Goal: Check status: Check status

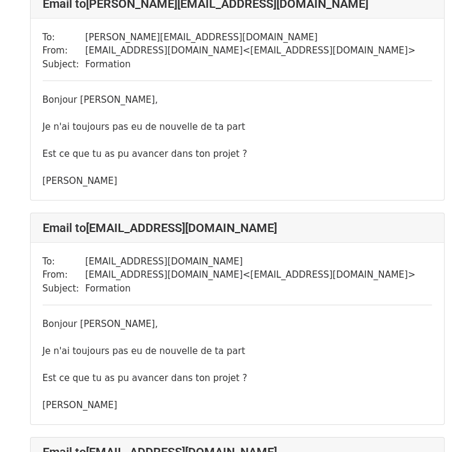
scroll to position [4145, 0]
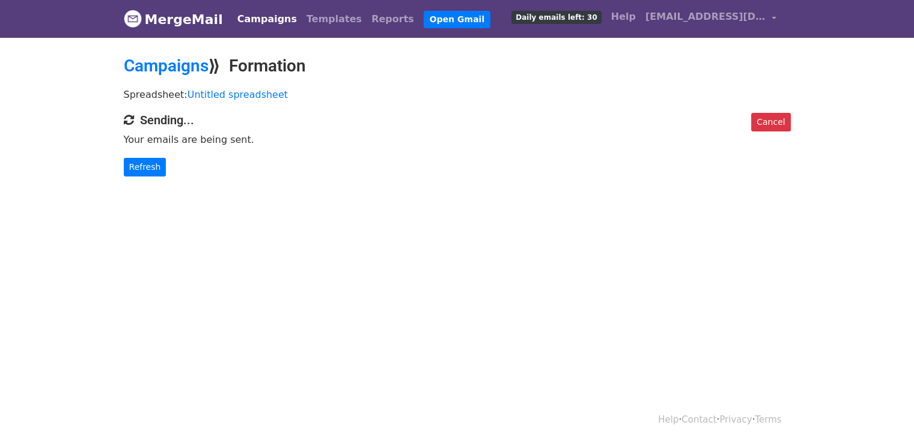
drag, startPoint x: 517, startPoint y: 23, endPoint x: 583, endPoint y: 25, distance: 66.7
click at [583, 25] on div "Campaigns Templates Reports Open Gmail Daily emails left: 30 Help [EMAIL_ADDRES…" at bounding box center [503, 19] width 555 height 28
click at [503, 9] on div "Campaigns Templates Reports Open Gmail Daily emails left: 30 Help [EMAIL_ADDRES…" at bounding box center [503, 19] width 555 height 28
drag, startPoint x: 517, startPoint y: 17, endPoint x: 602, endPoint y: 20, distance: 85.3
click at [602, 20] on div "Campaigns Templates Reports Open Gmail Daily emails left: 30 Help success@ibrah…" at bounding box center [503, 19] width 555 height 28
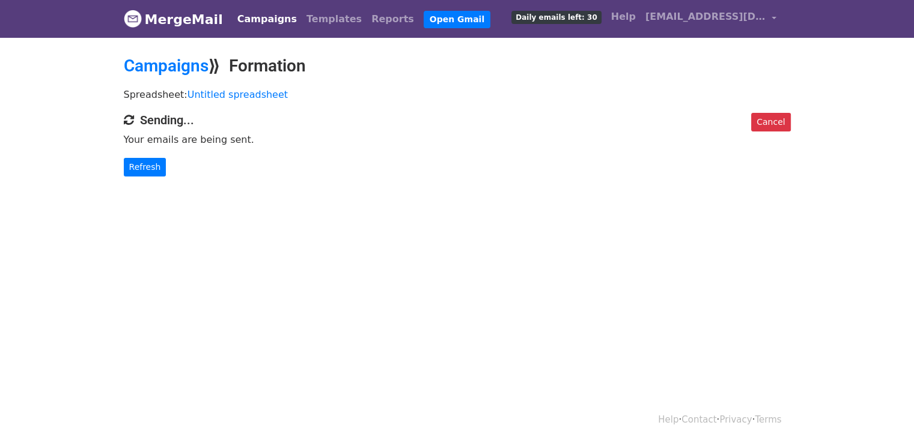
copy span "Daily emails left: 30"
click at [149, 161] on link "Refresh" at bounding box center [145, 167] width 43 height 19
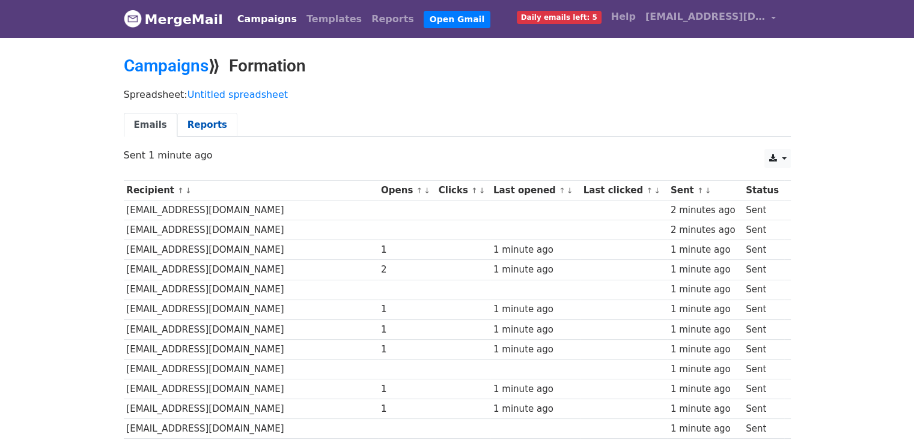
click at [196, 123] on link "Reports" at bounding box center [207, 125] width 60 height 25
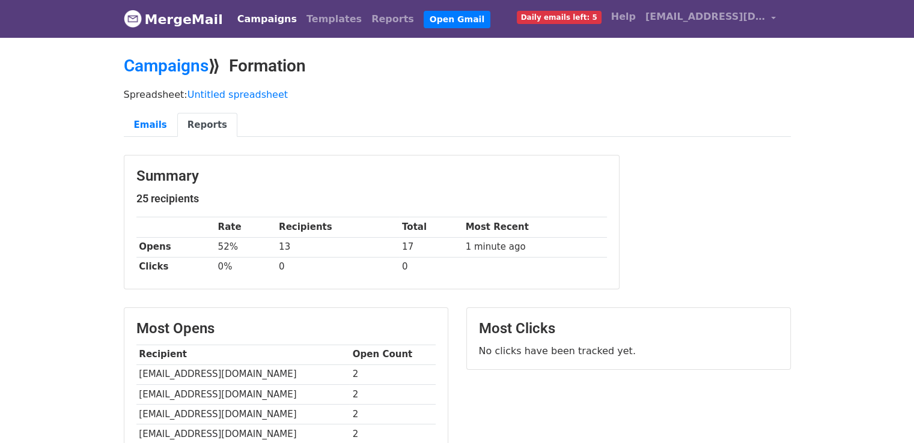
click at [190, 19] on link "MergeMail" at bounding box center [173, 19] width 99 height 25
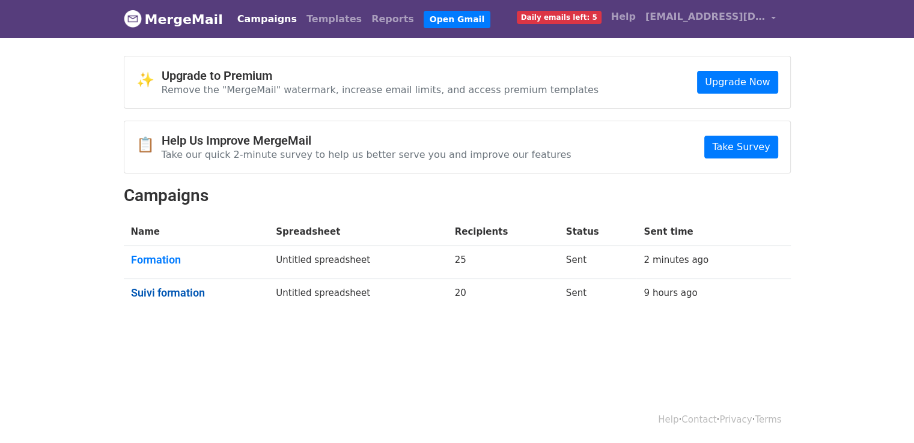
click at [175, 290] on link "Suivi formation" at bounding box center [196, 293] width 131 height 13
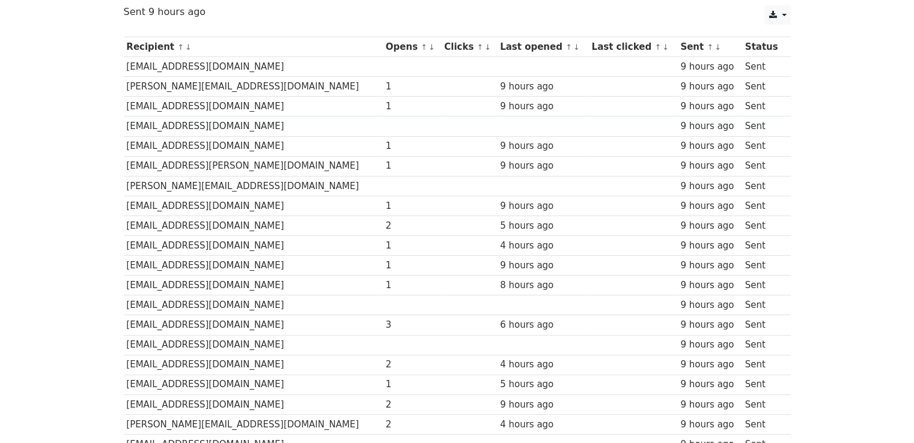
scroll to position [138, 0]
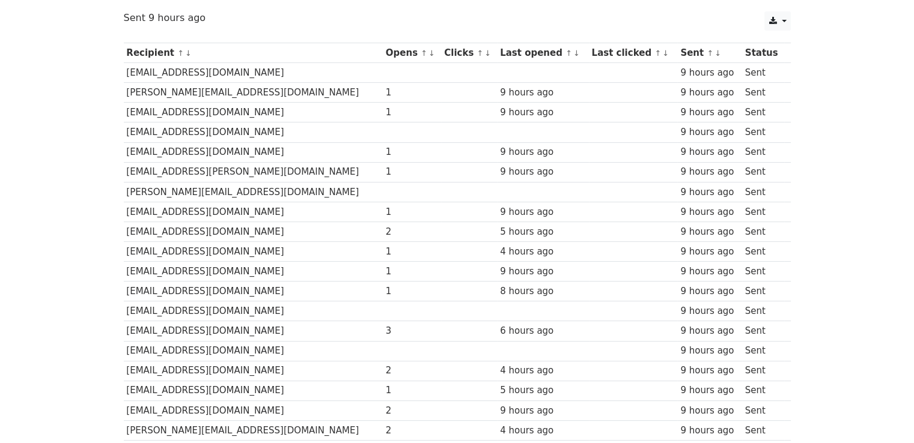
click at [199, 328] on td "fatouagency@gmail.com" at bounding box center [253, 331] width 259 height 20
click at [136, 330] on td "fatouagency@gmail.com" at bounding box center [253, 331] width 259 height 20
click at [119, 326] on div "Recipient ↑ ↓ Opens ↑ ↓ Clicks ↑ ↓ Last opened ↑ ↓ Last clicked ↑ ↓ Sent ↑ ↓ St…" at bounding box center [457, 253] width 685 height 433
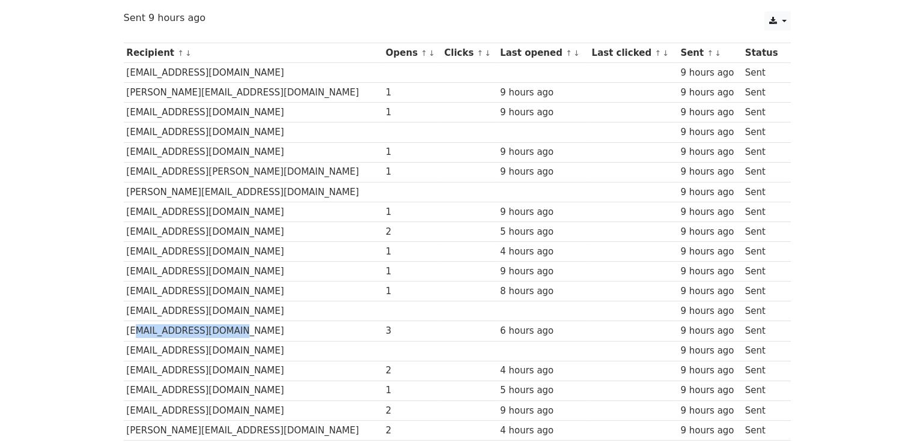
drag, startPoint x: 127, startPoint y: 327, endPoint x: 228, endPoint y: 327, distance: 100.3
click at [228, 327] on td "fatouagency@gmail.com" at bounding box center [253, 331] width 259 height 20
click at [82, 338] on body "MergeMail Campaigns Templates Reports Open Gmail Daily emails left: 5 Help succ…" at bounding box center [457, 189] width 914 height 655
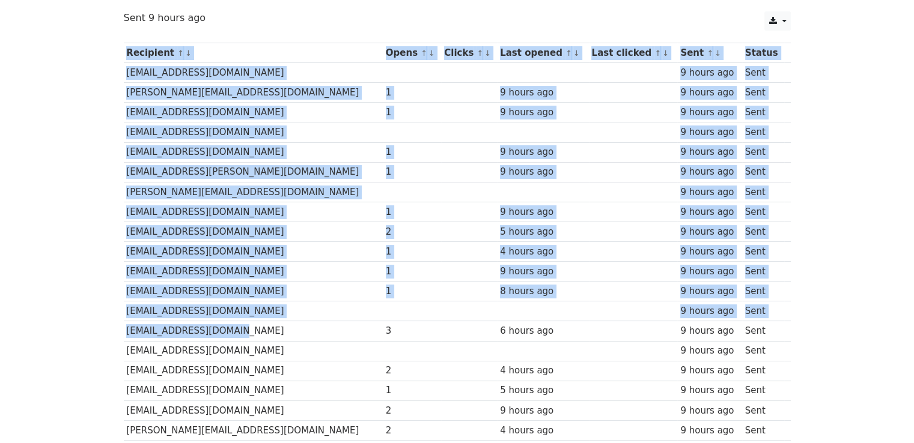
drag, startPoint x: 121, startPoint y: 325, endPoint x: 228, endPoint y: 327, distance: 107.0
click at [228, 327] on div "Recipient ↑ ↓ Opens ↑ ↓ Clicks ↑ ↓ Last opened ↑ ↓ Last clicked ↑ ↓ Sent ↑ ↓ St…" at bounding box center [457, 253] width 685 height 433
click at [94, 336] on body "MergeMail Campaigns Templates Reports Open Gmail Daily emails left: 5 Help succ…" at bounding box center [457, 189] width 914 height 655
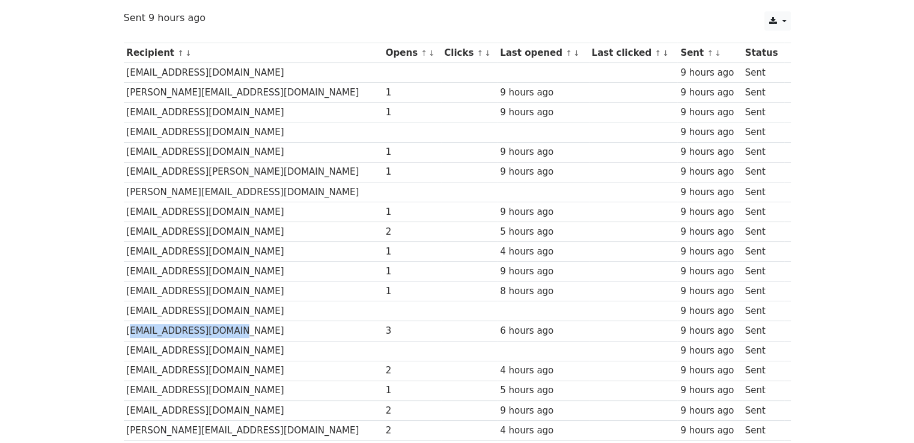
drag, startPoint x: 123, startPoint y: 327, endPoint x: 238, endPoint y: 329, distance: 115.4
click at [238, 329] on td "fatouagency@gmail.com" at bounding box center [253, 331] width 259 height 20
copy td "fatouagency@gmail.com"
